Goal: Task Accomplishment & Management: Manage account settings

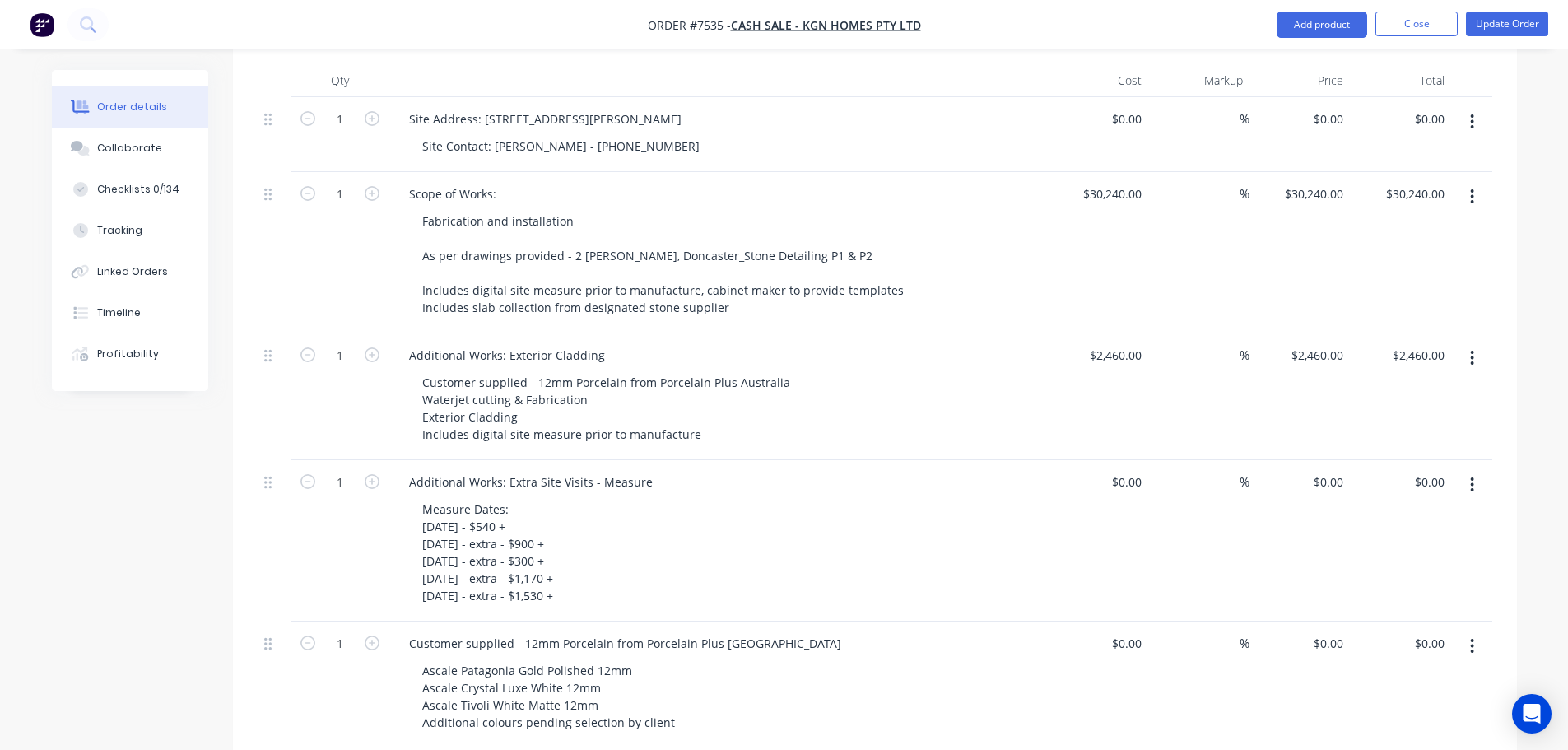
scroll to position [658, 0]
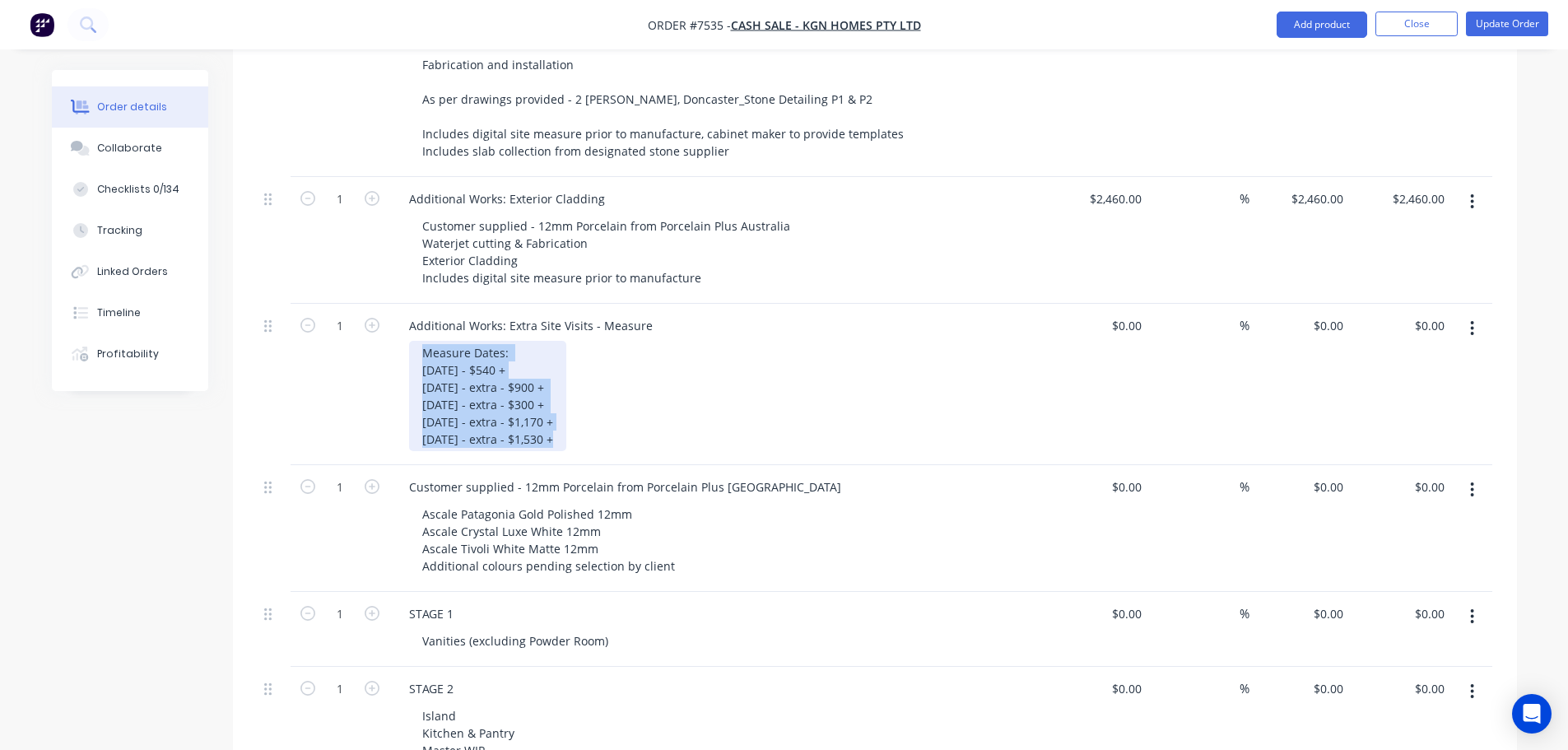
drag, startPoint x: 620, startPoint y: 418, endPoint x: 434, endPoint y: 350, distance: 198.0
click at [434, 350] on div "Measure Dates: 20th August - $540 + 22nd August - extra - $900 + 3rd September …" at bounding box center [725, 396] width 632 height 110
click at [438, 341] on div "Measure Dates: 20th August - $540 + 22nd August - extra - $900 + 3rd September …" at bounding box center [488, 396] width 157 height 110
drag, startPoint x: 426, startPoint y: 330, endPoint x: 641, endPoint y: 434, distance: 238.8
click at [641, 434] on div "Additional Works: Extra Site Visits - Measure Measure Dates: 20th August - $540…" at bounding box center [718, 384] width 659 height 161
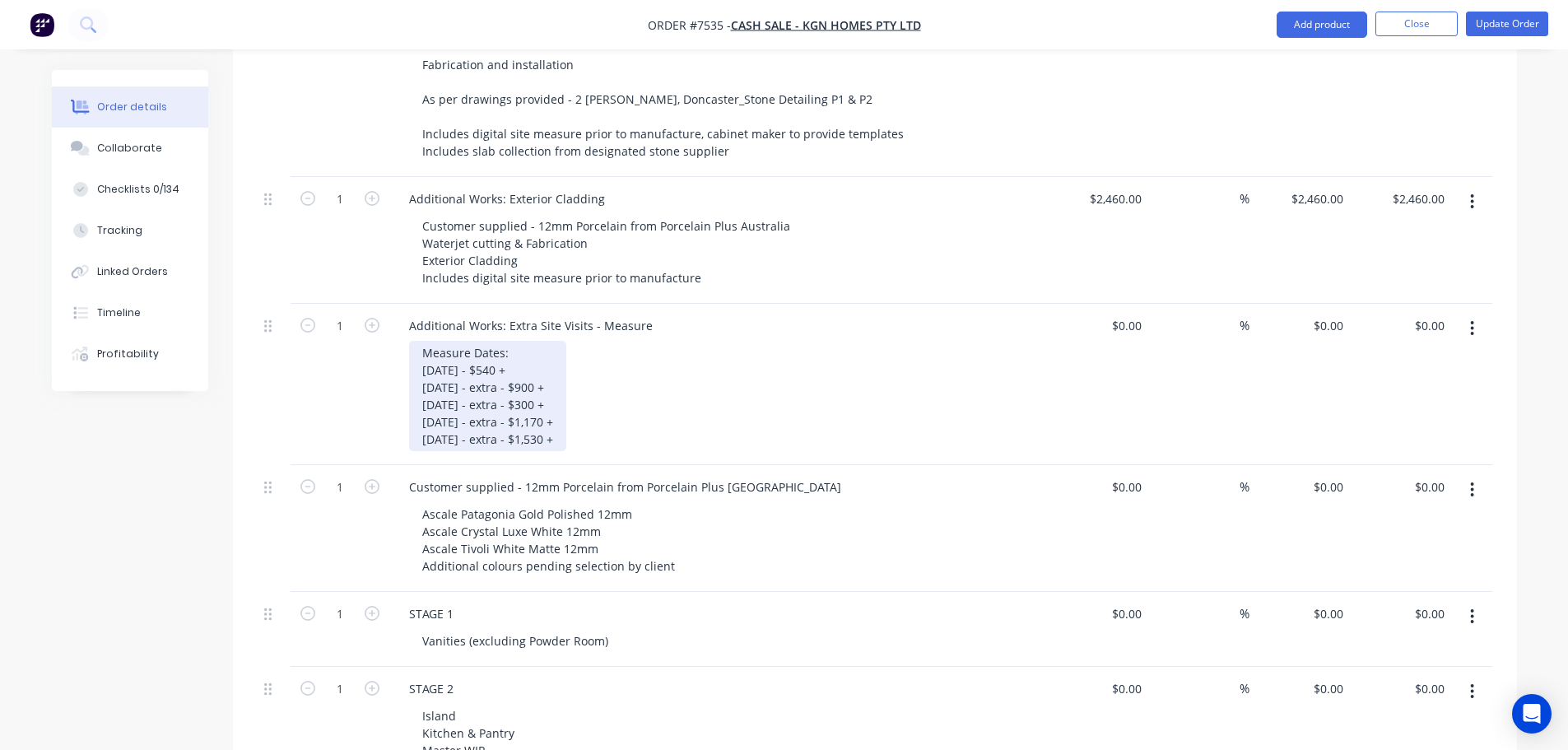
copy div "Measure Dates: 20th August - $540 + 22nd August - extra - $900 + 3rd September …"
click at [499, 418] on div "Measure Dates: 20th August - $540 + 22nd August - extra - $900 + 3rd September …" at bounding box center [488, 396] width 157 height 110
drag, startPoint x: 552, startPoint y: 415, endPoint x: 522, endPoint y: 414, distance: 30.0
click at [522, 414] on div "Measure Dates: 20th August - $540 + 22nd August - extra - $900 + 3rd September …" at bounding box center [488, 396] width 157 height 110
drag, startPoint x: 544, startPoint y: 396, endPoint x: 518, endPoint y: 398, distance: 26.1
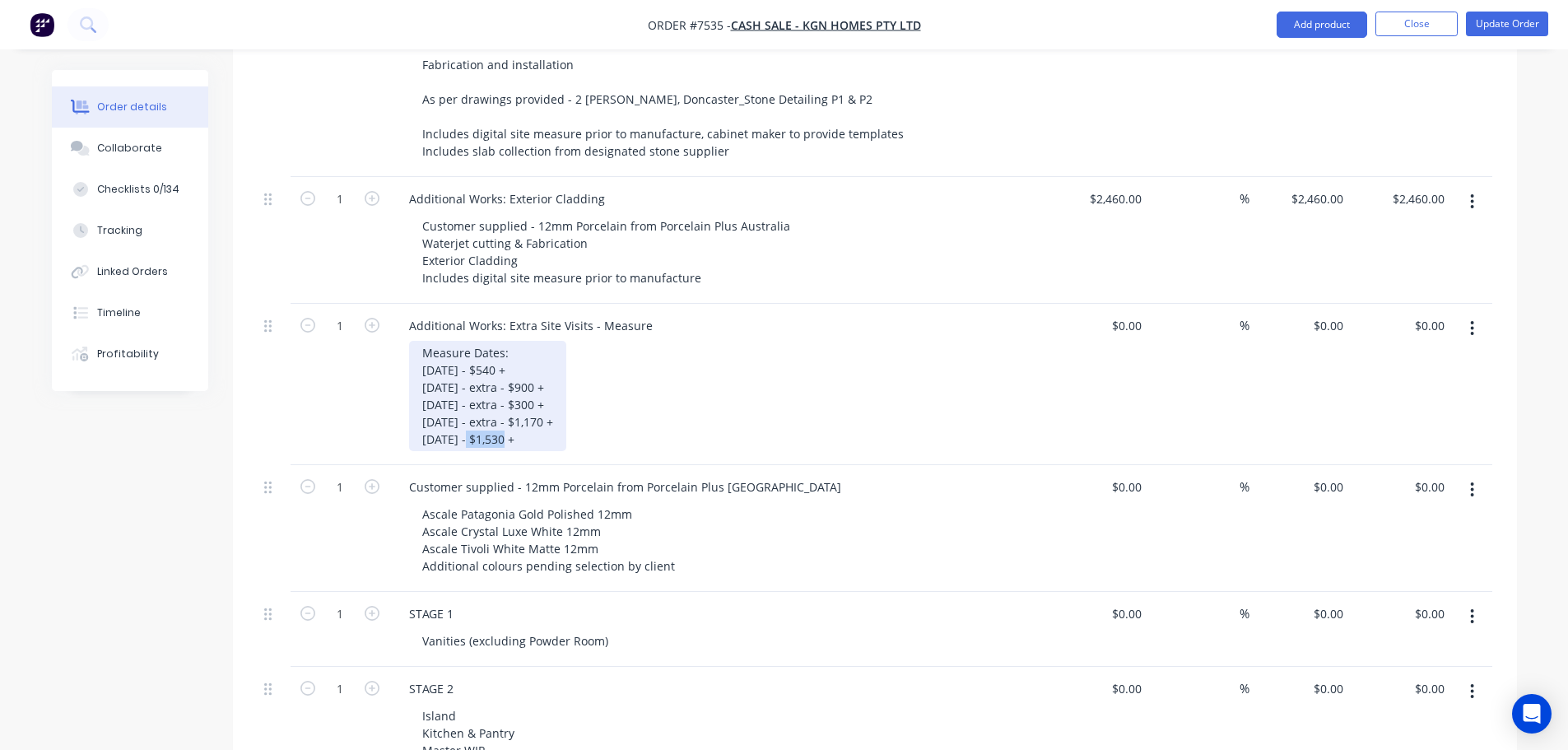
click at [518, 398] on div "Measure Dates: 20th August - $540 + 22nd August - extra - $900 + 3rd September …" at bounding box center [488, 396] width 157 height 110
drag, startPoint x: 525, startPoint y: 376, endPoint x: 512, endPoint y: 376, distance: 13.0
click at [512, 376] on div "Measure Dates: 20th August - $540 + 22nd August - extra - $900 + 3rd September …" at bounding box center [484, 396] width 151 height 110
drag, startPoint x: 532, startPoint y: 364, endPoint x: 498, endPoint y: 363, distance: 34.0
click at [498, 363] on div "Measure Dates: 20th August - $540 + 22nd August - extra - $900 + 3rd September …" at bounding box center [484, 396] width 151 height 110
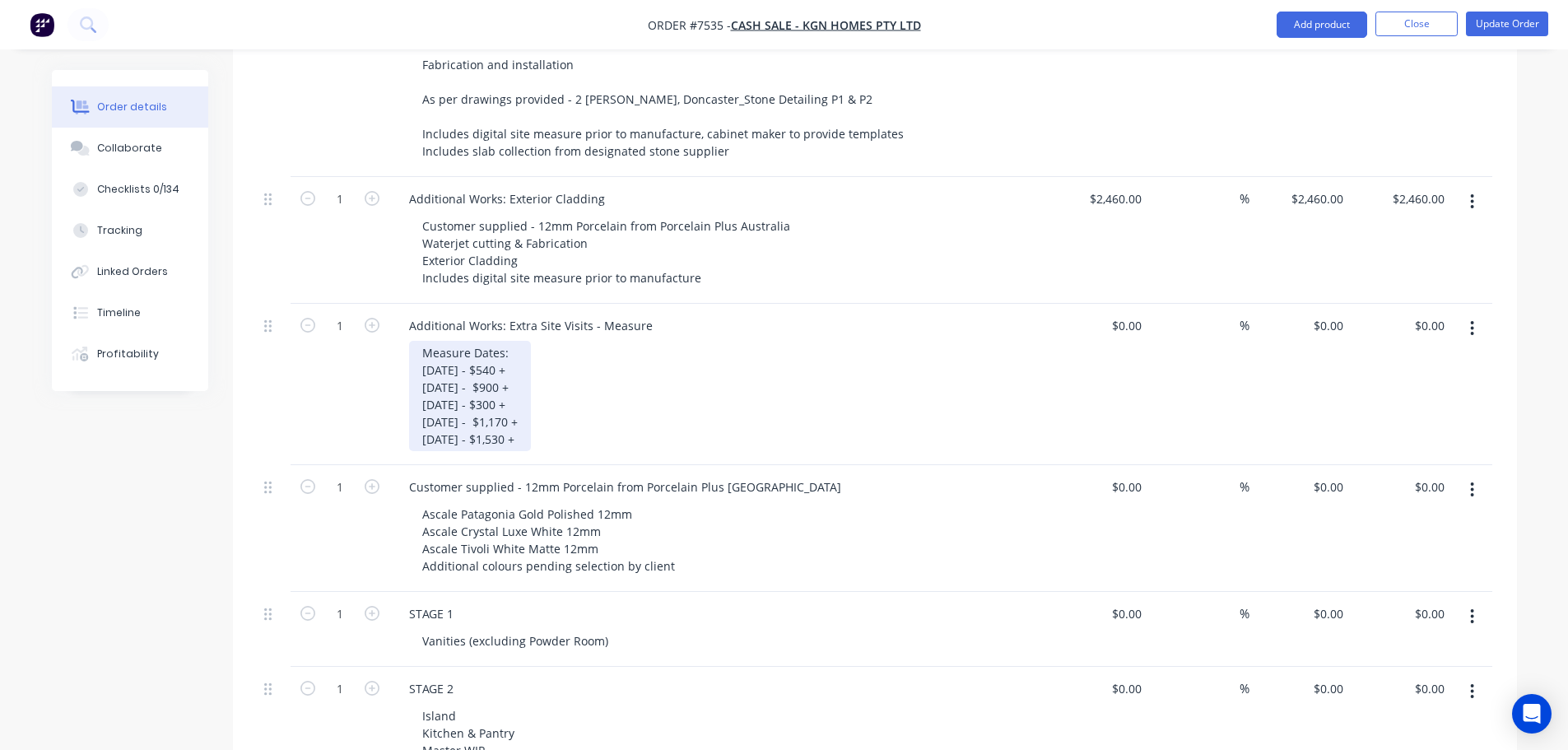
drag, startPoint x: 569, startPoint y: 413, endPoint x: 378, endPoint y: 344, distance: 203.1
click at [378, 344] on div "1 Additional Works: Extra Site Visits - Measure Measure Dates: 20th August - $5…" at bounding box center [875, 384] width 1235 height 161
copy div "20th August - $540 + 22nd August - $900 + 3rd September - $300 + 18th September…"
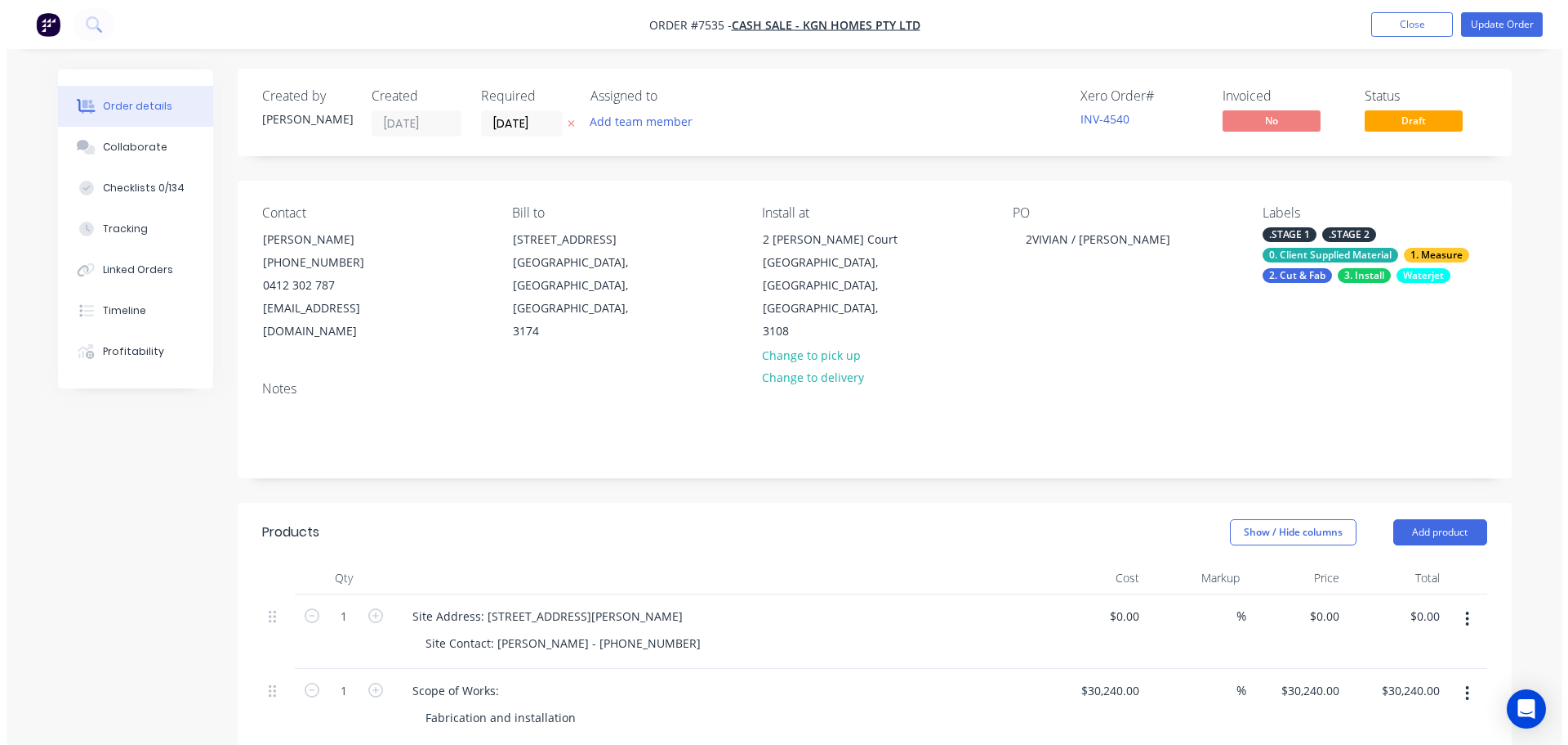
scroll to position [0, 0]
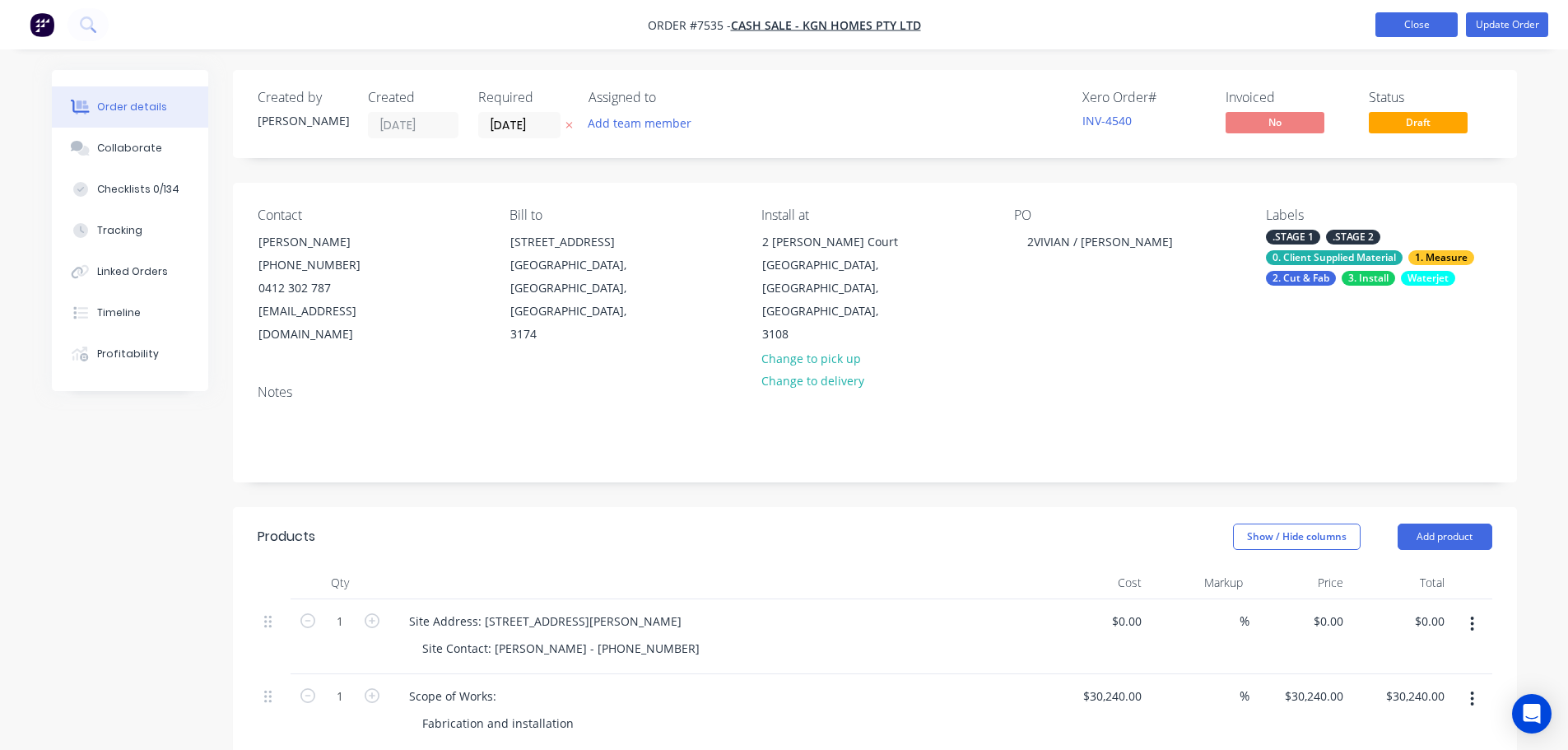
click at [1450, 21] on button "Close" at bounding box center [1417, 24] width 82 height 24
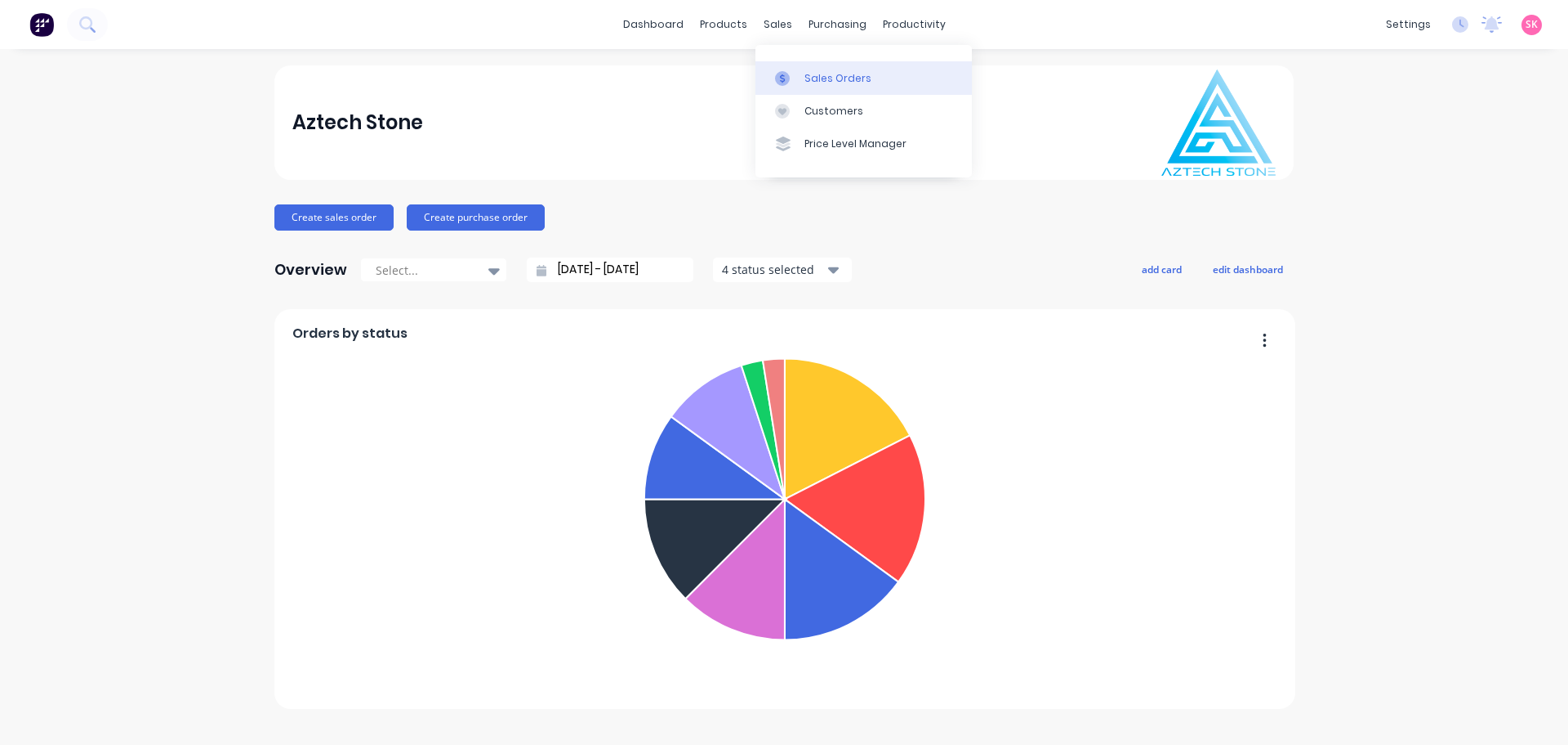
click at [786, 72] on icon at bounding box center [782, 78] width 15 height 15
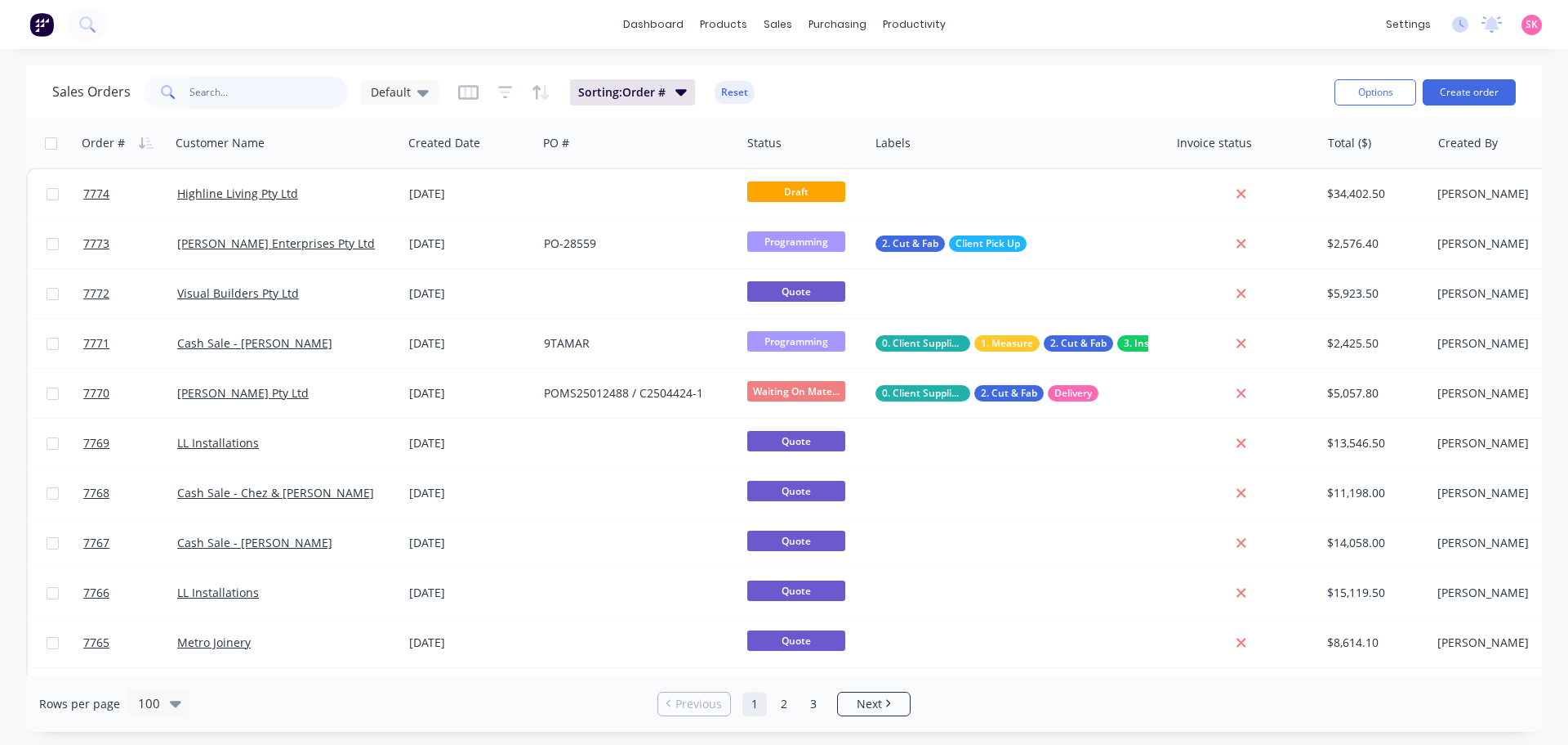
click at [296, 93] on input "text" at bounding box center [269, 93] width 160 height 33
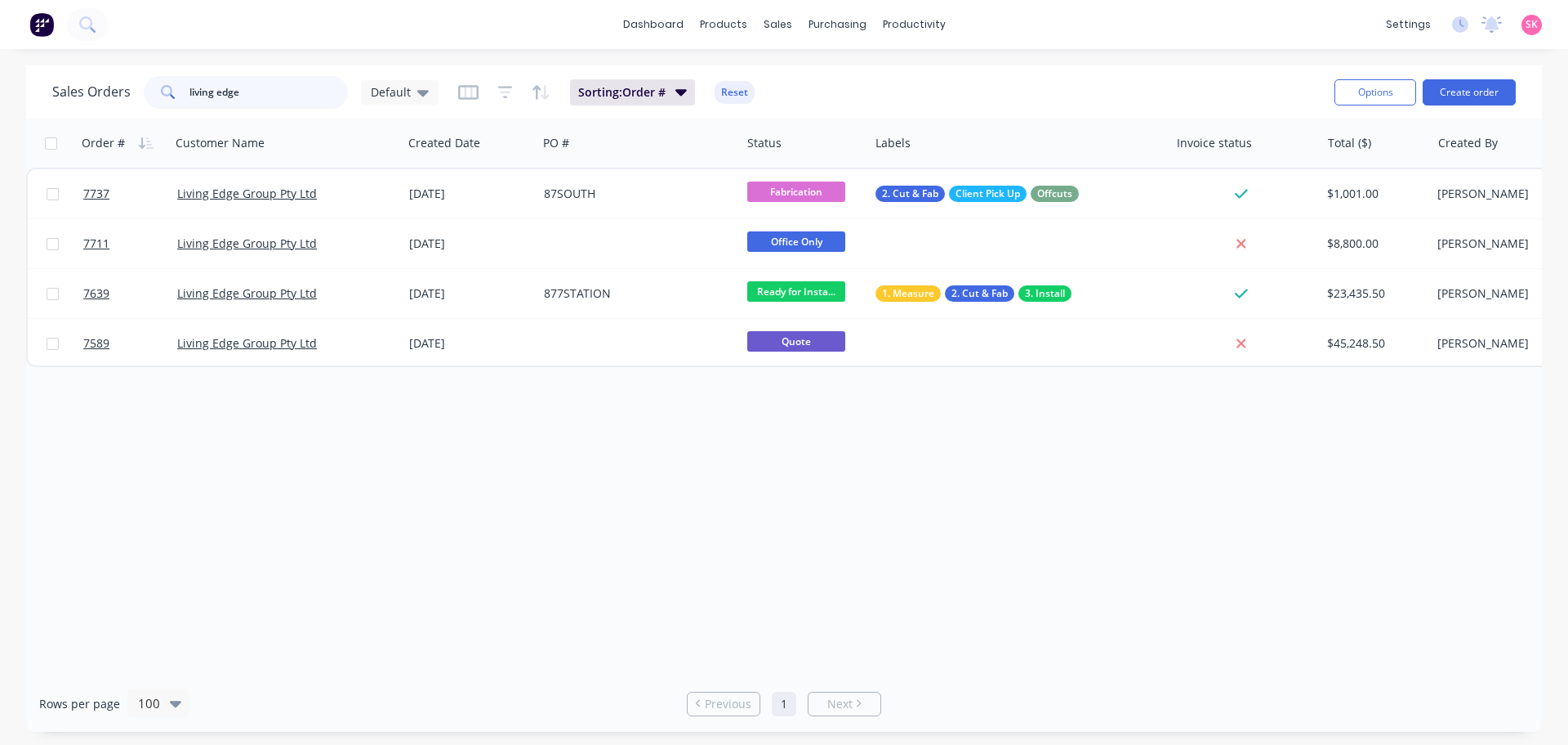
type input "living edge"
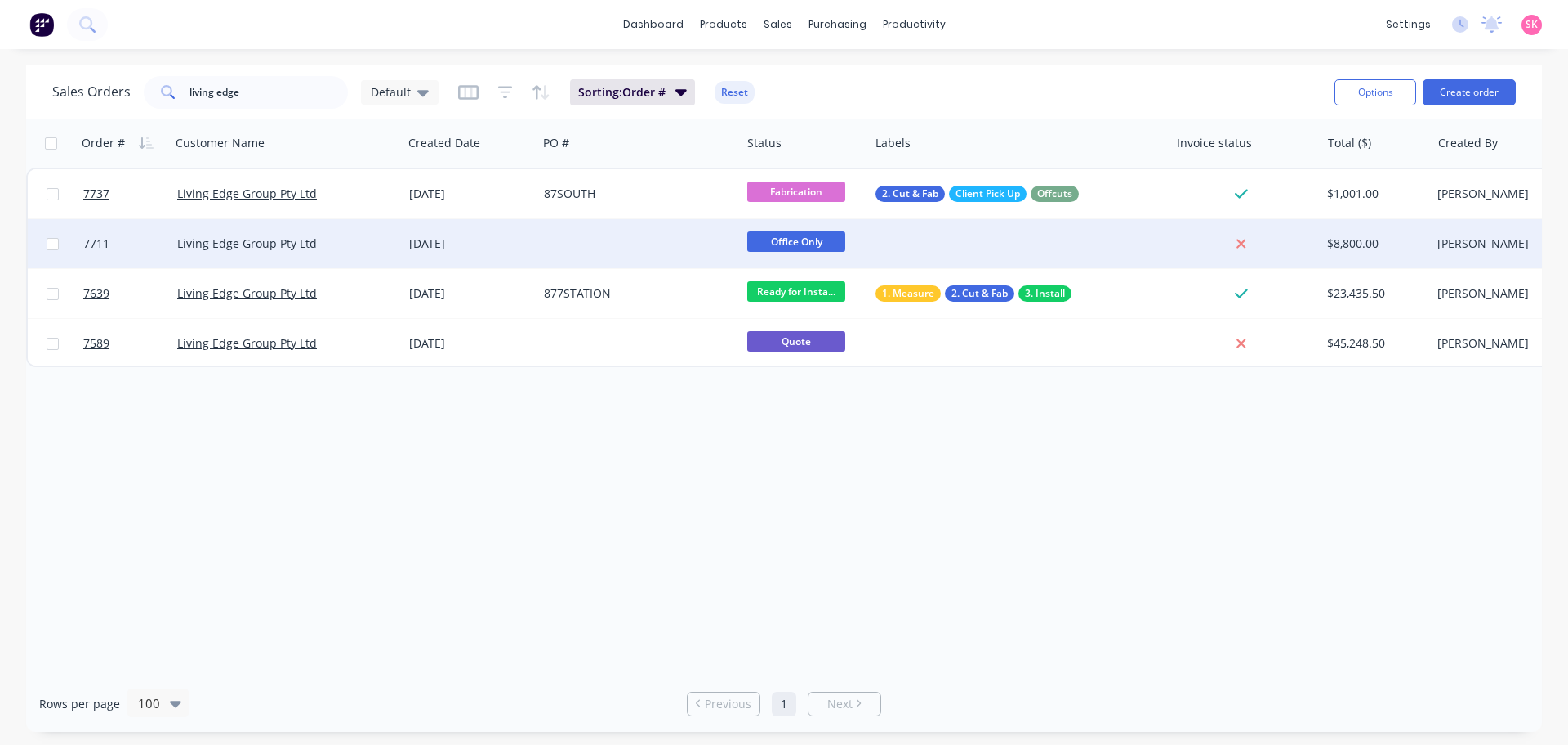
click at [566, 253] on div at bounding box center [639, 243] width 203 height 49
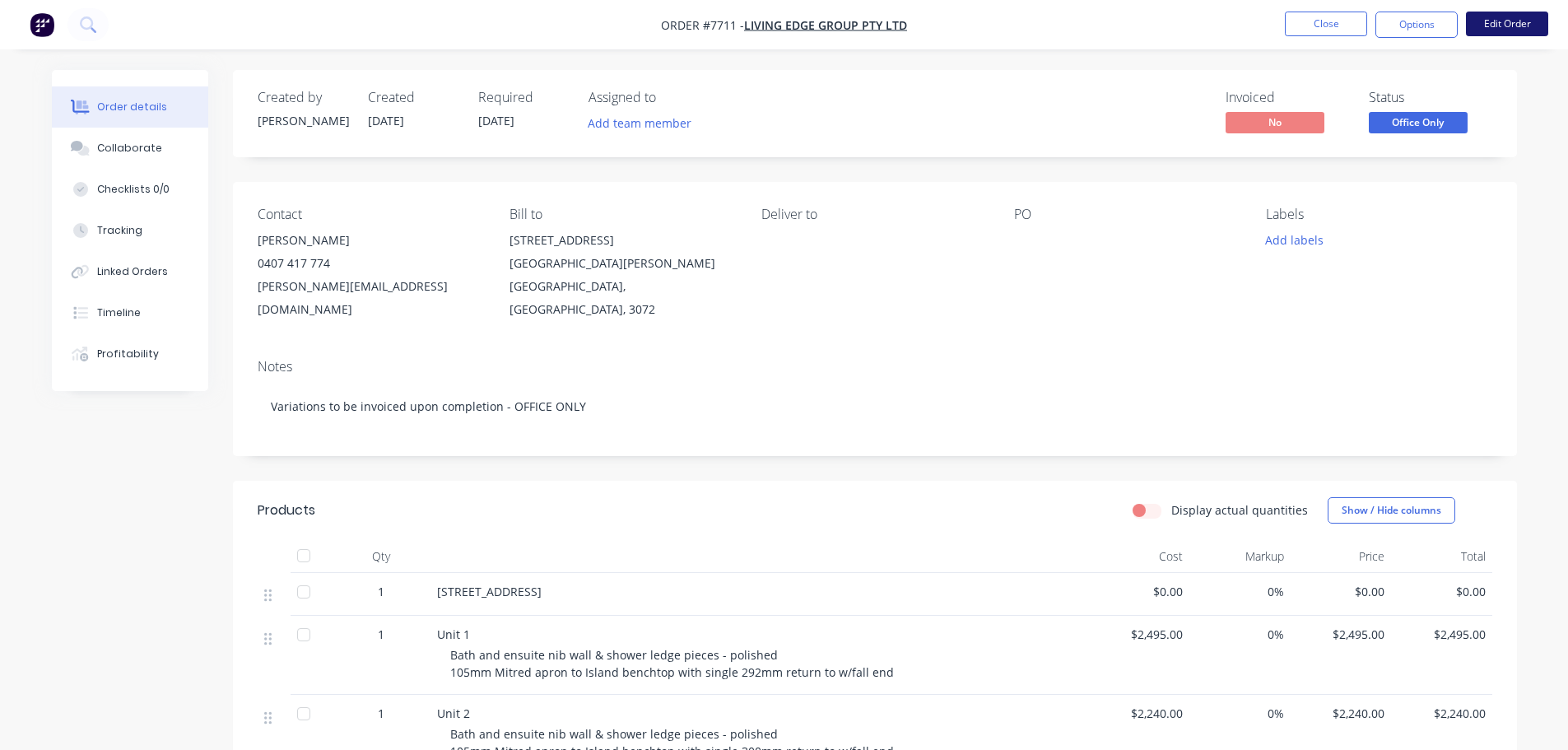
click at [1494, 24] on button "Edit Order" at bounding box center [1507, 24] width 82 height 24
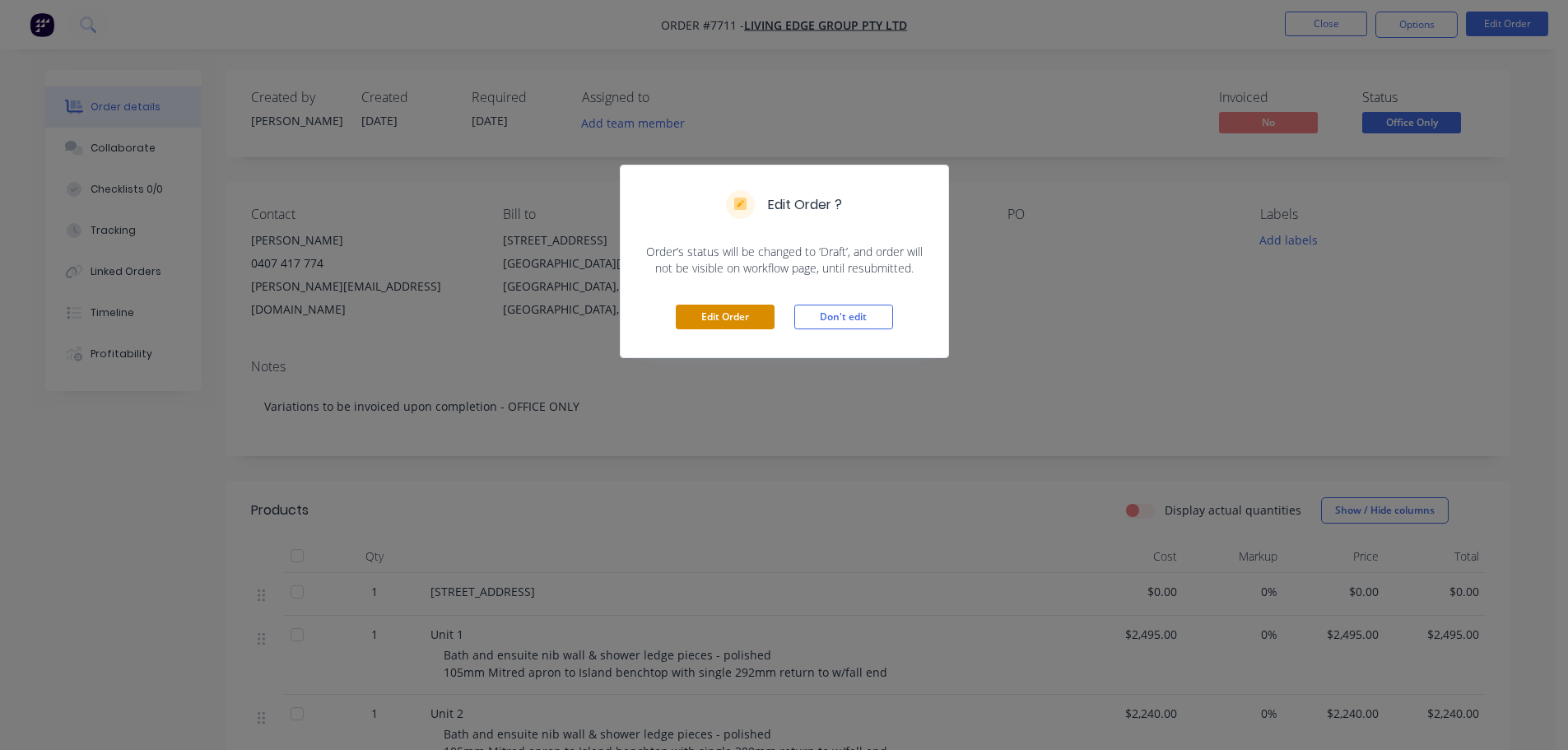
click at [741, 319] on button "Edit Order" at bounding box center [725, 316] width 99 height 24
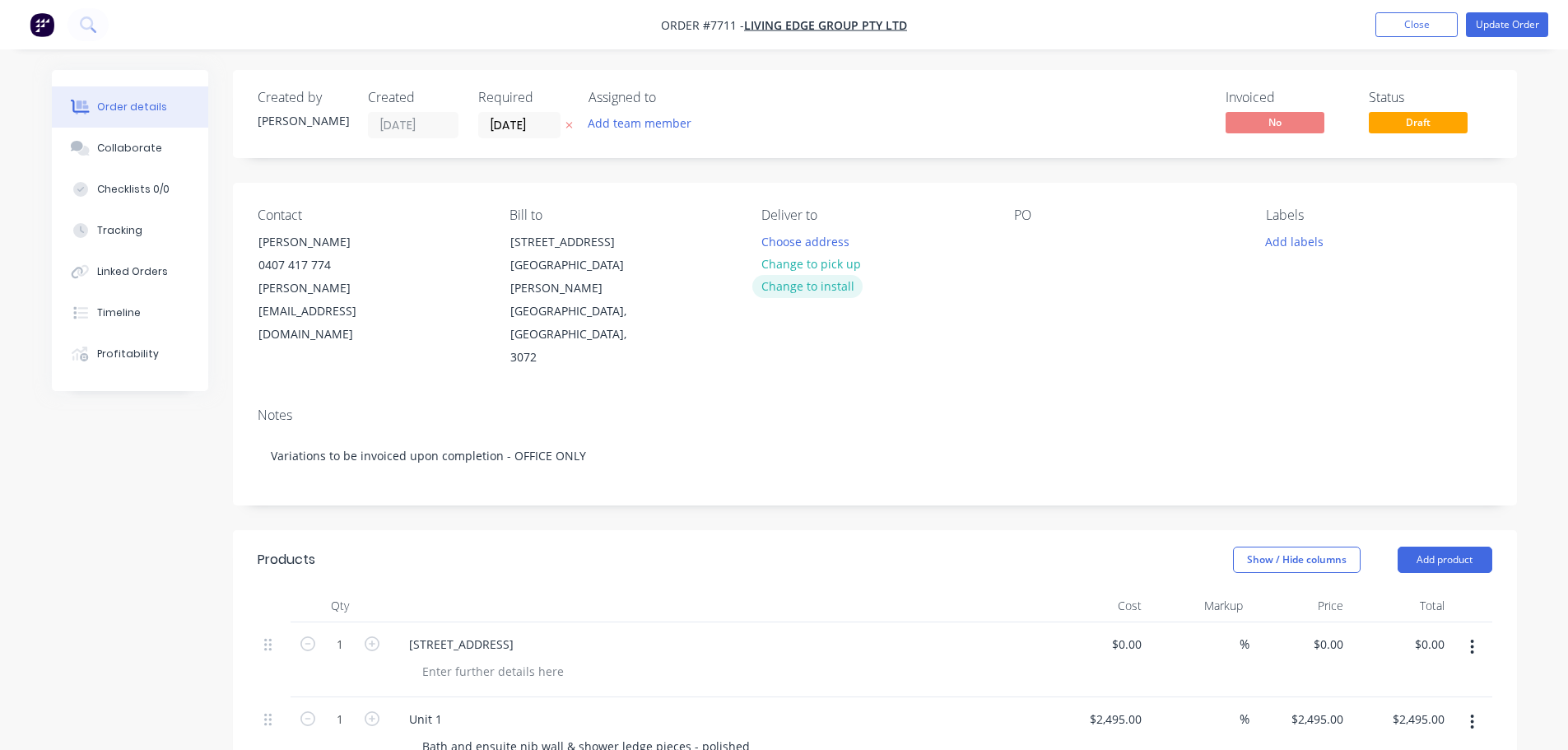
click at [812, 288] on button "Change to install" at bounding box center [807, 285] width 110 height 22
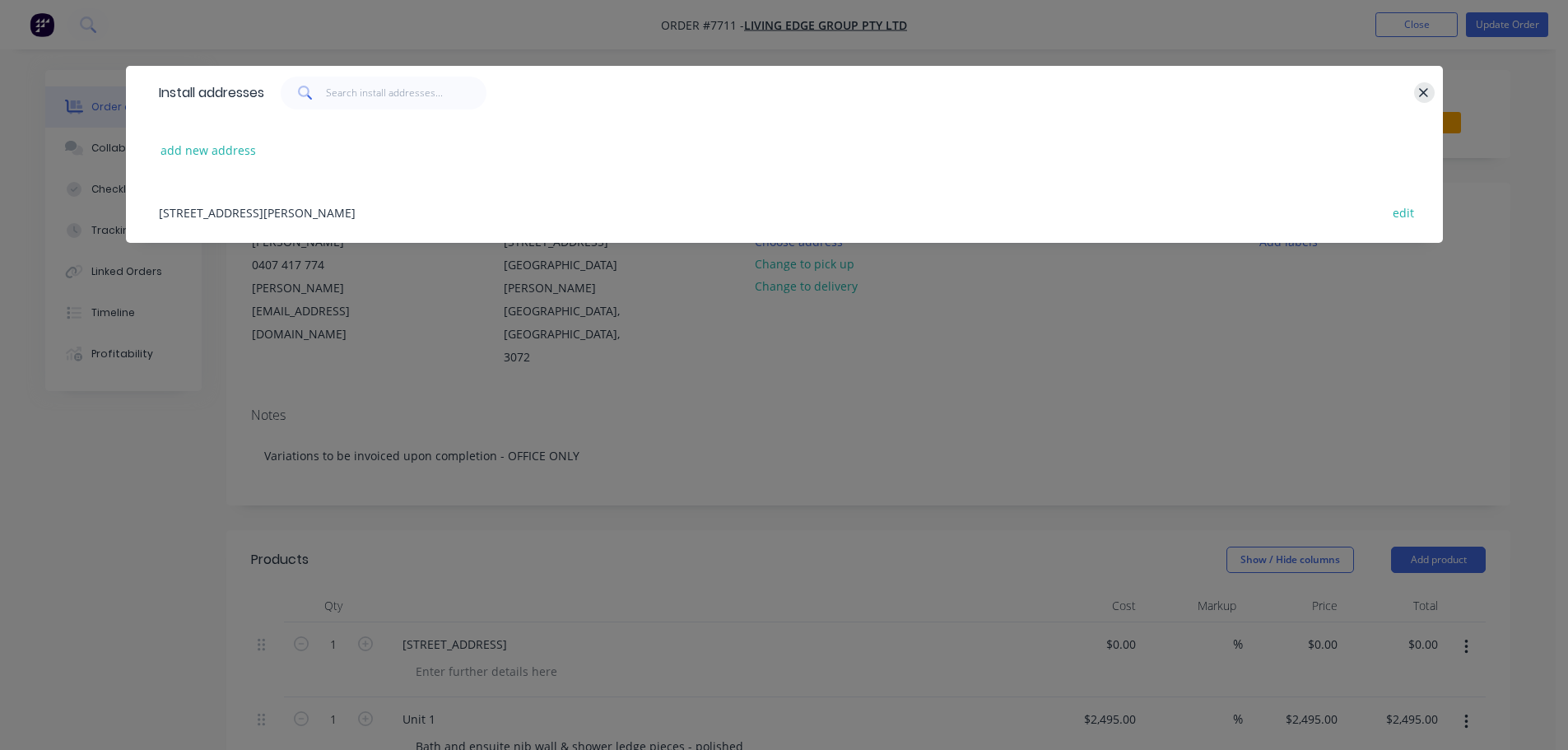
click at [1415, 88] on button "button" at bounding box center [1425, 93] width 21 height 21
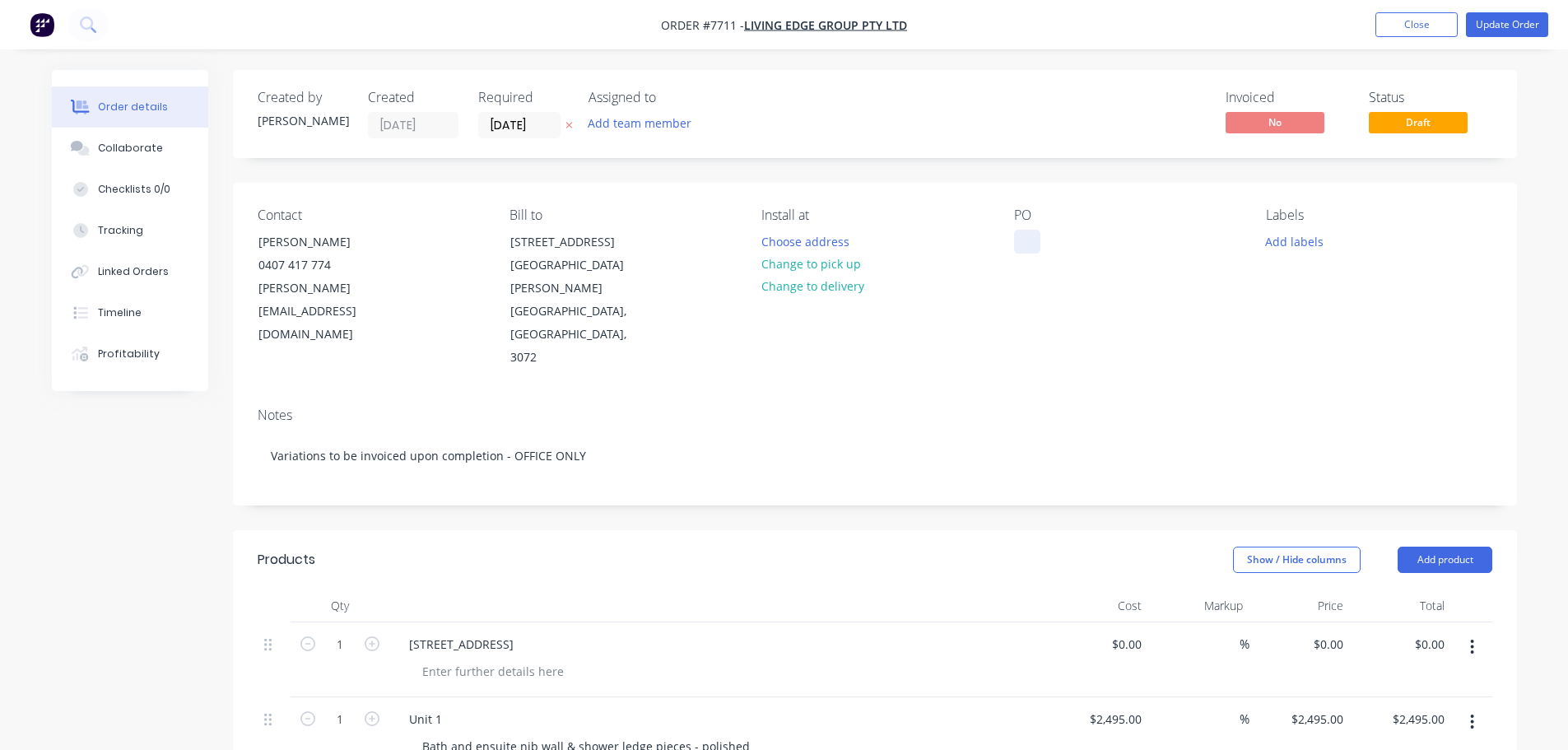
click at [1021, 240] on div at bounding box center [1028, 241] width 26 height 24
click at [1474, 23] on button "Update Order" at bounding box center [1507, 24] width 82 height 24
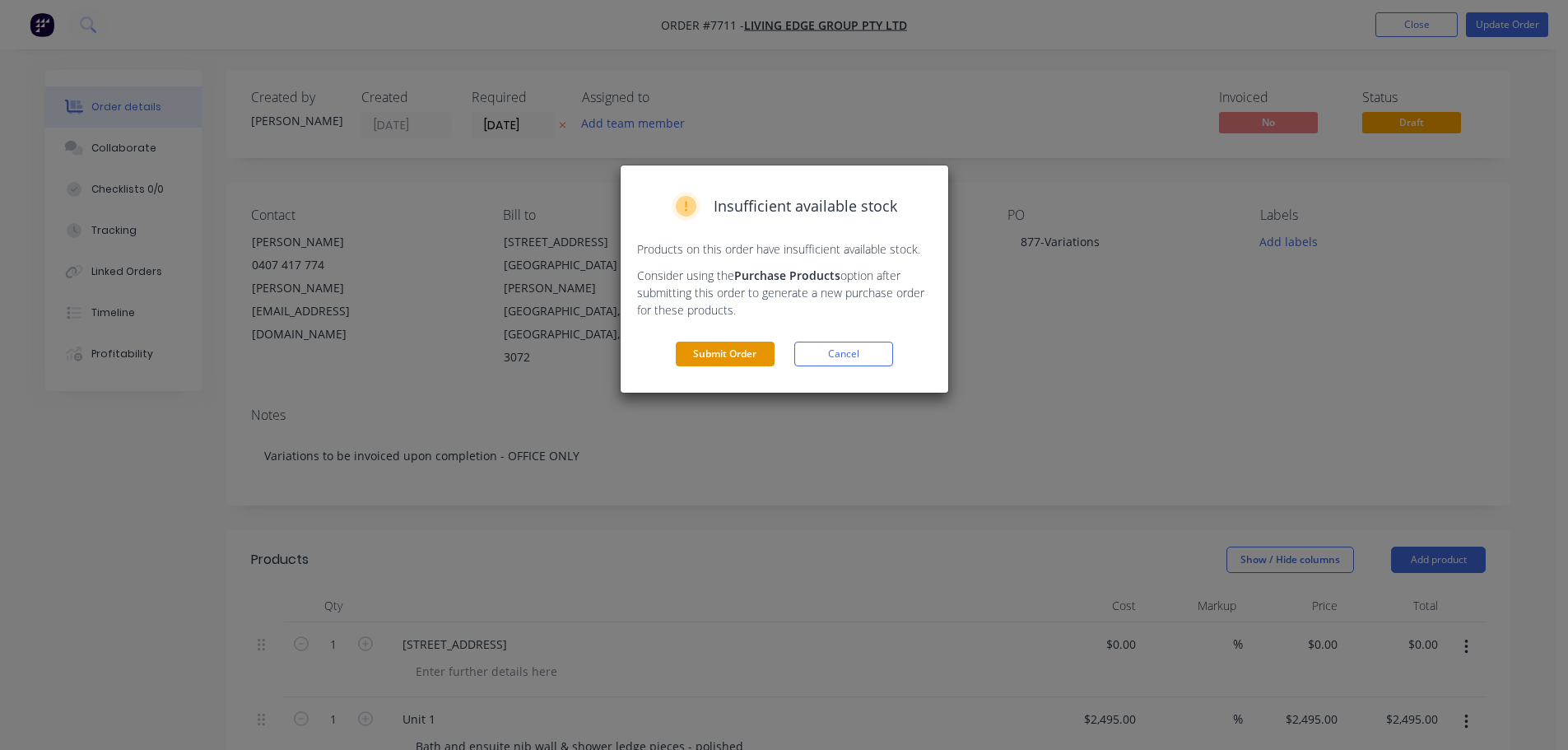
click at [716, 346] on button "Submit Order" at bounding box center [725, 354] width 99 height 24
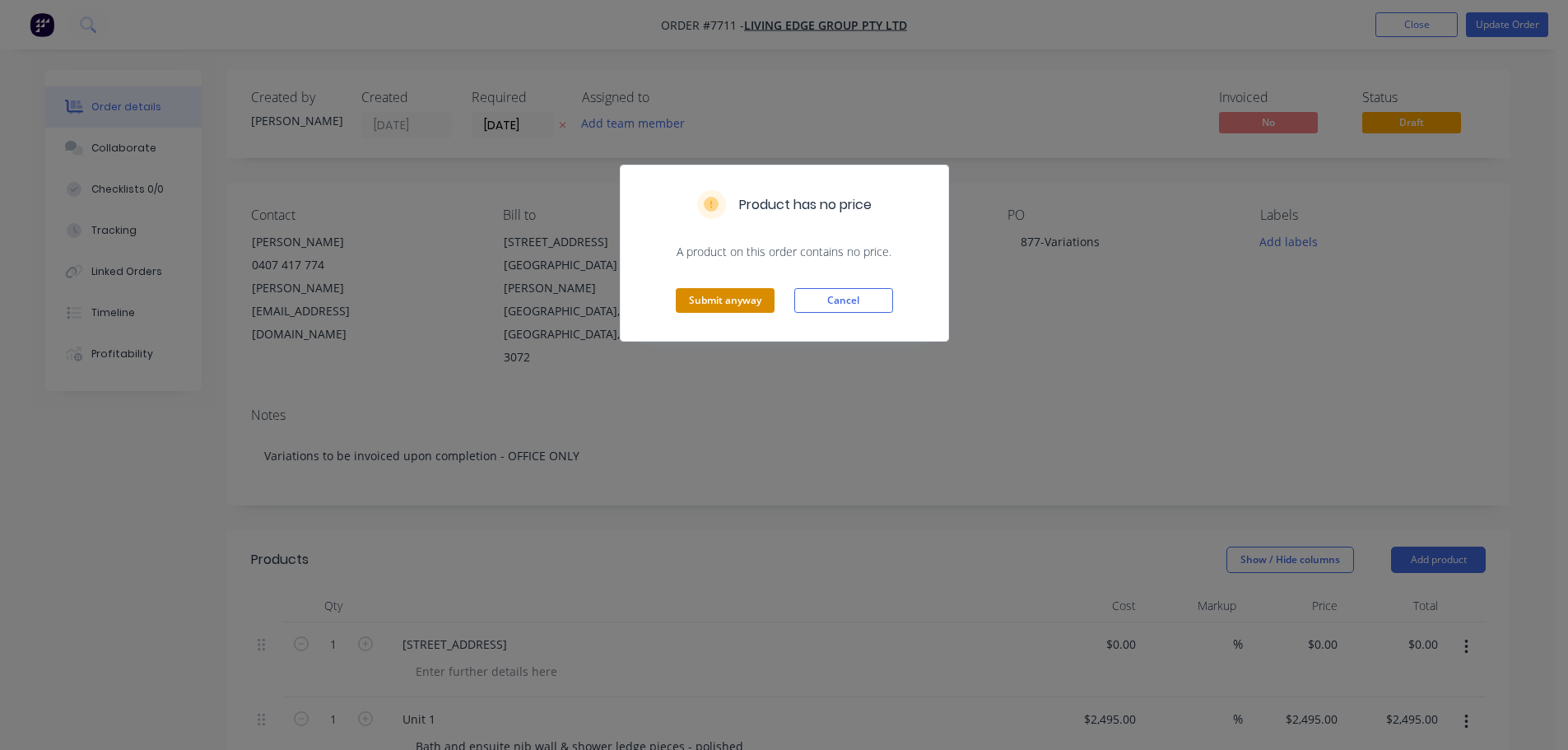
click at [736, 310] on button "Submit anyway" at bounding box center [725, 300] width 99 height 24
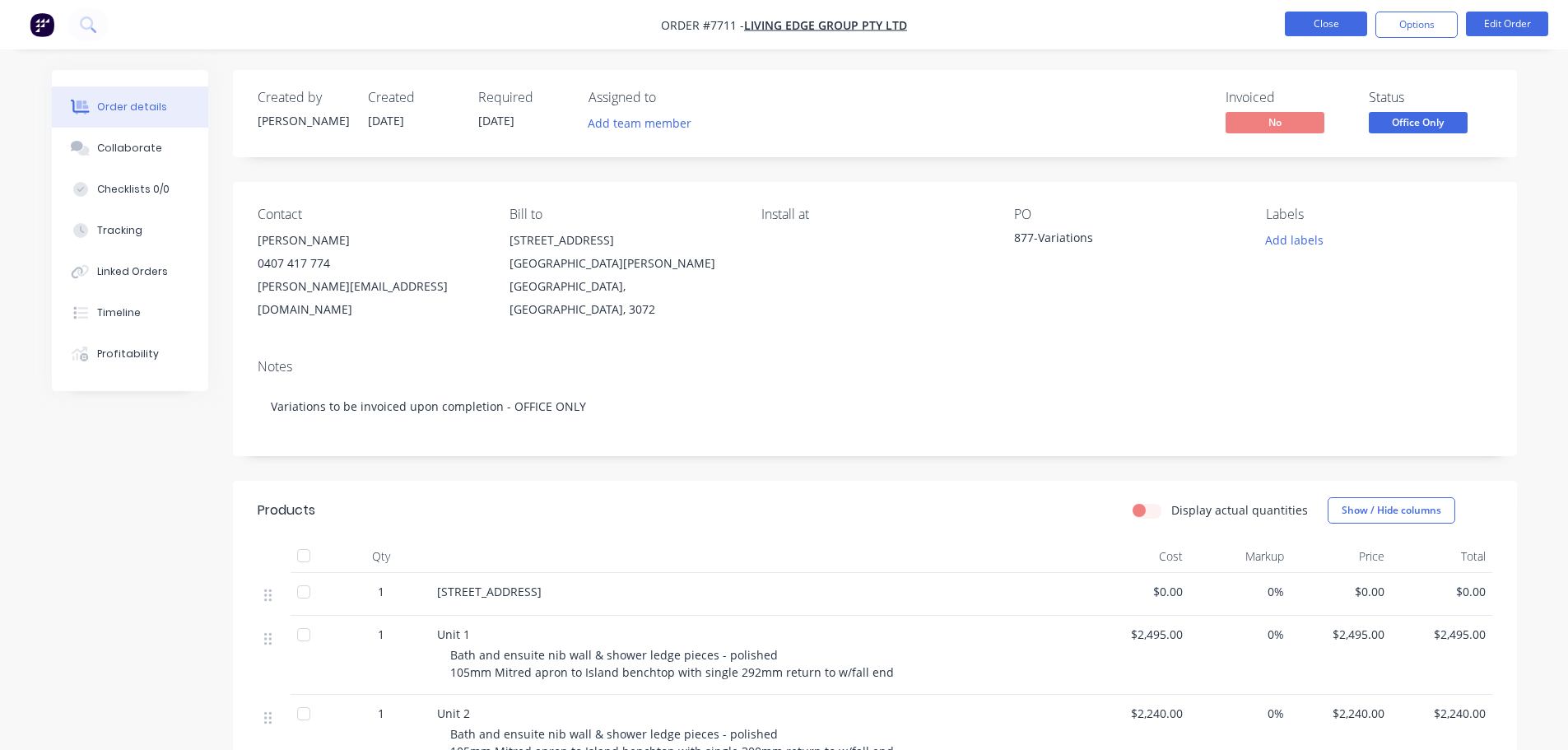
click at [1331, 22] on button "Close" at bounding box center [1326, 24] width 82 height 24
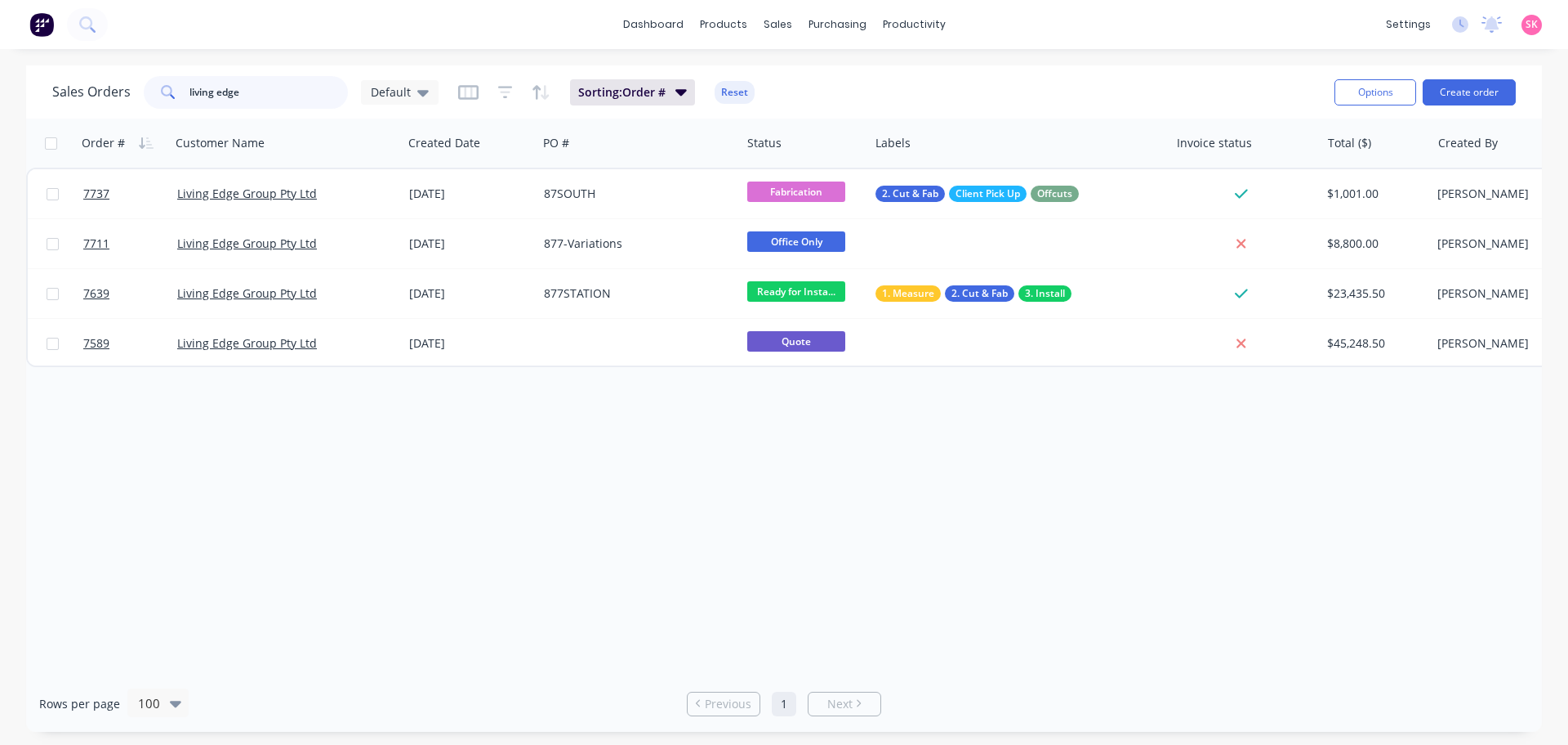
drag, startPoint x: 270, startPoint y: 85, endPoint x: 42, endPoint y: 89, distance: 228.0
click at [46, 90] on div "Sales Orders living edge Default Sorting: Order # Reset Options Create order" at bounding box center [784, 91] width 1516 height 53
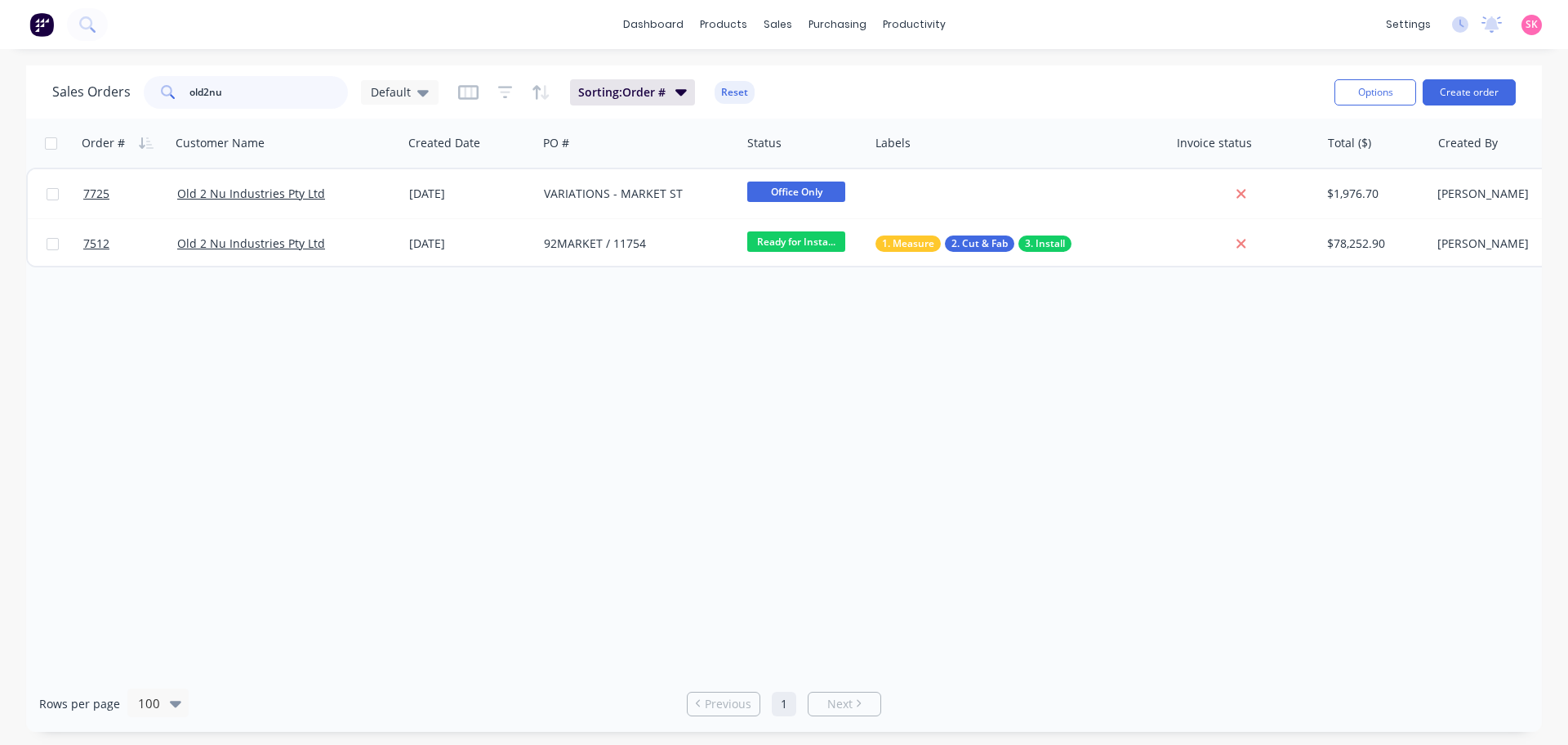
type input "old2nu"
drag, startPoint x: 293, startPoint y: 102, endPoint x: 36, endPoint y: 88, distance: 257.4
click at [36, 88] on div "Sales Orders old2nu Default Sorting: Order # Reset Options Create order" at bounding box center [784, 91] width 1516 height 53
